Goal: Task Accomplishment & Management: Complete application form

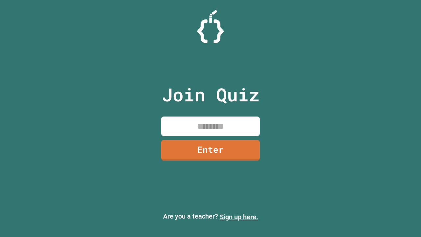
click at [239, 217] on link "Sign up here." at bounding box center [239, 217] width 38 height 8
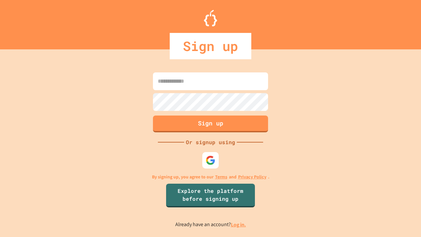
click at [239, 224] on link "Log in." at bounding box center [238, 224] width 15 height 7
